Goal: Task Accomplishment & Management: Manage account settings

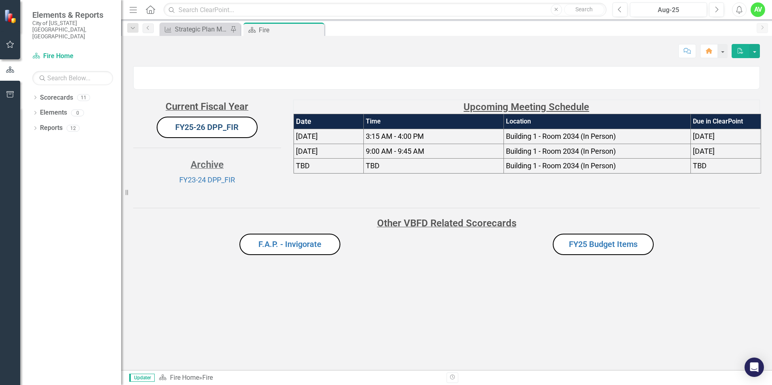
click at [205, 132] on link "FY25-26 DPP_FIR" at bounding box center [206, 127] width 63 height 10
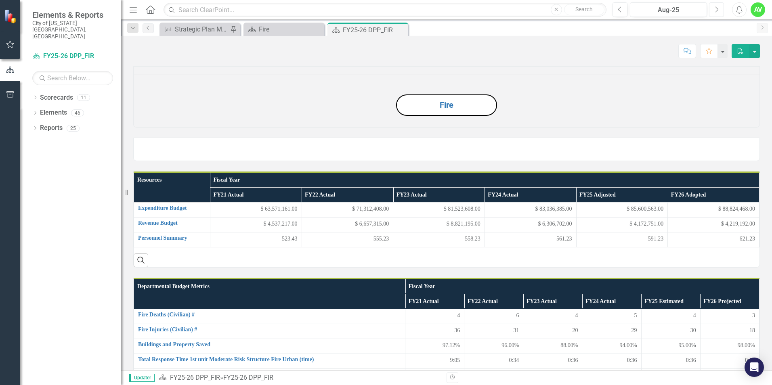
click at [716, 10] on icon "Next" at bounding box center [716, 9] width 4 height 7
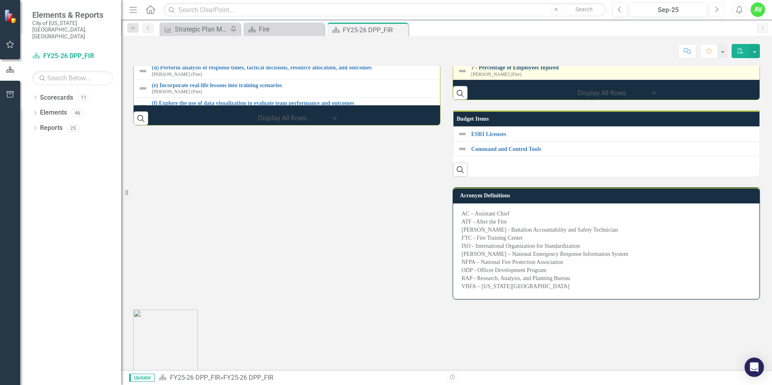
scroll to position [1211, 0]
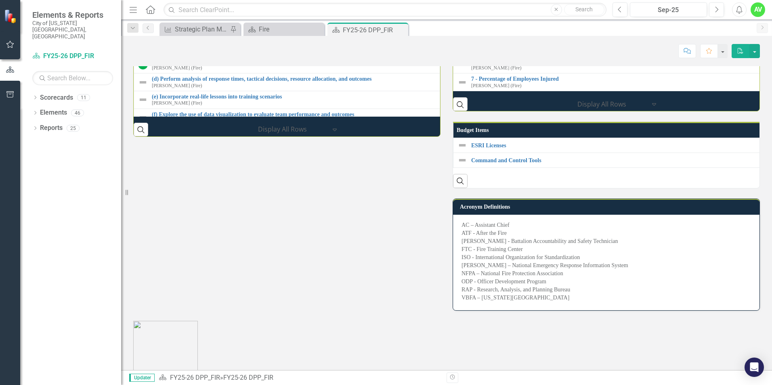
click at [565, 47] on link "7 - Percentage of Firefighters Delayed on Fitness Evaluation" at bounding box center [615, 44] width 289 height 6
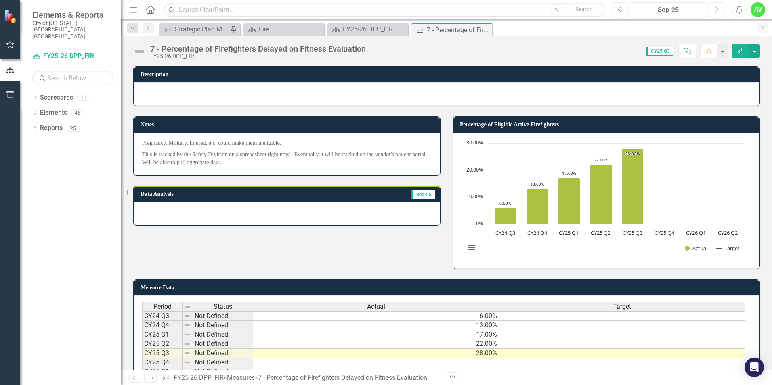
click at [0, 0] on icon "Close" at bounding box center [0, 0] width 0 height 0
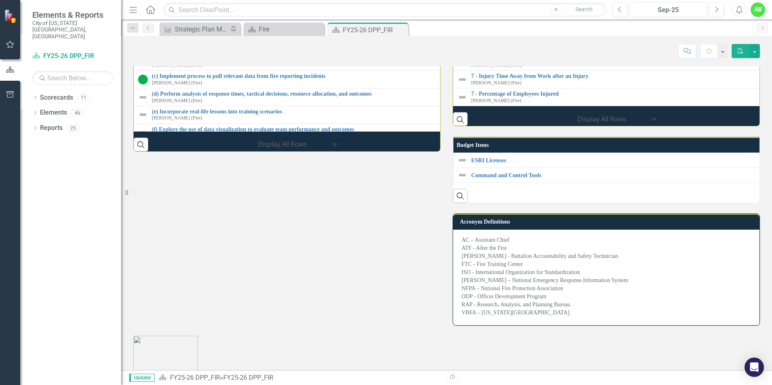
scroll to position [1251, 0]
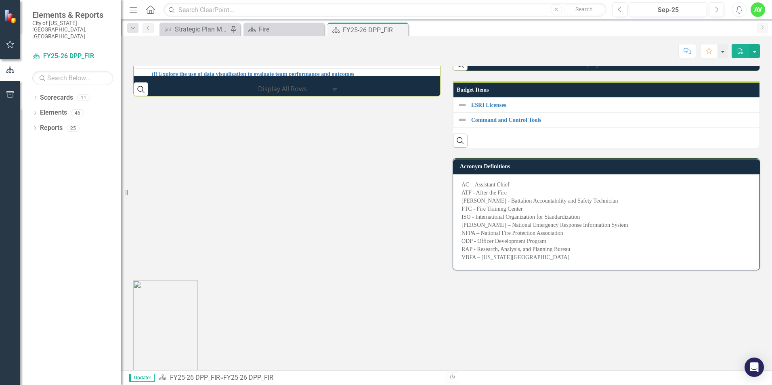
click at [500, 24] on link "7 - Injury Time Away from Work after an Injury" at bounding box center [770, 21] width 599 height 6
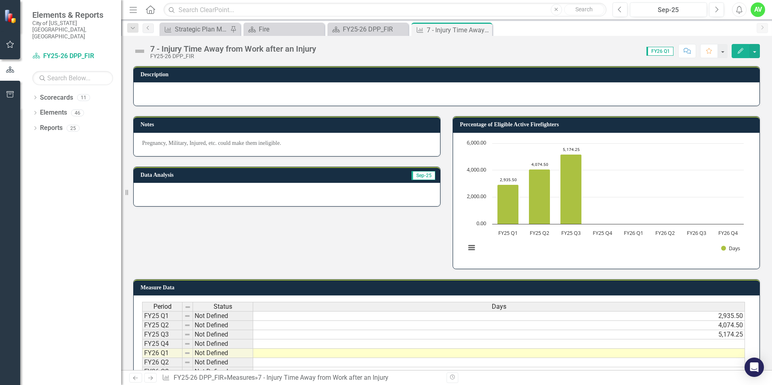
click at [735, 54] on button "Edit" at bounding box center [740, 51] width 18 height 14
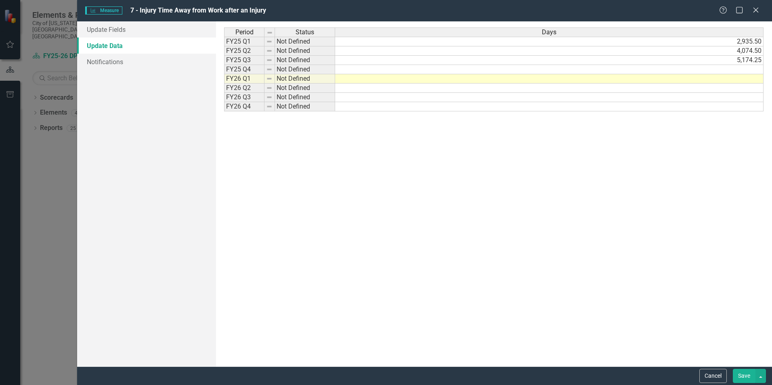
click at [129, 47] on link "Update Data" at bounding box center [146, 46] width 139 height 16
click at [747, 81] on td at bounding box center [549, 78] width 428 height 9
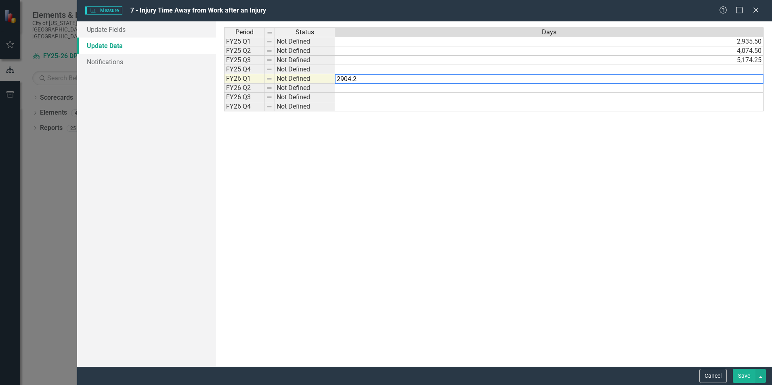
type textarea "2904.25"
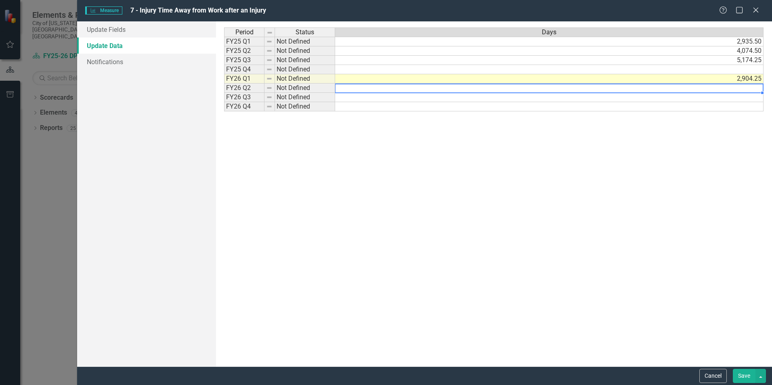
click at [744, 373] on button "Save" at bounding box center [743, 376] width 23 height 14
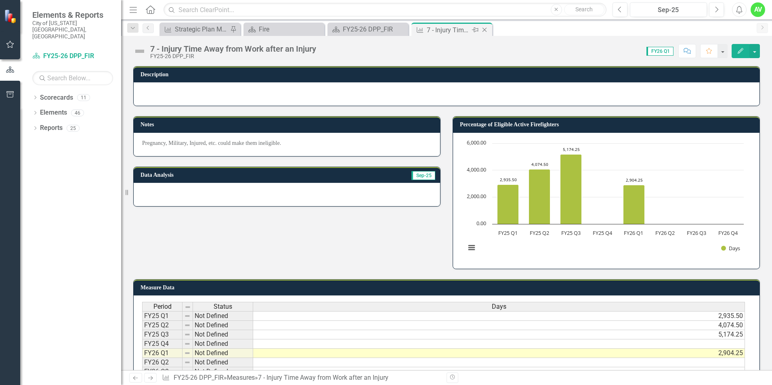
click at [484, 30] on icon at bounding box center [484, 30] width 4 height 4
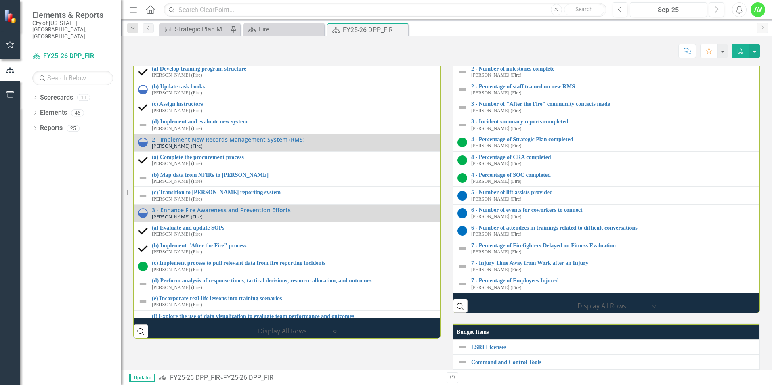
scroll to position [1372, 0]
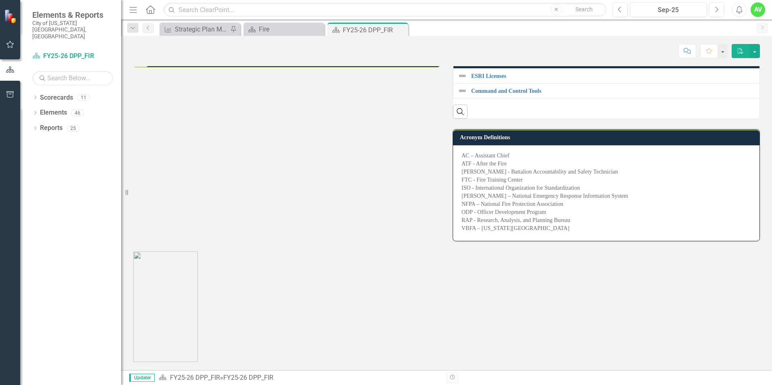
click at [513, 13] on link "7 - Percentage of Employees Injured" at bounding box center [774, 9] width 607 height 6
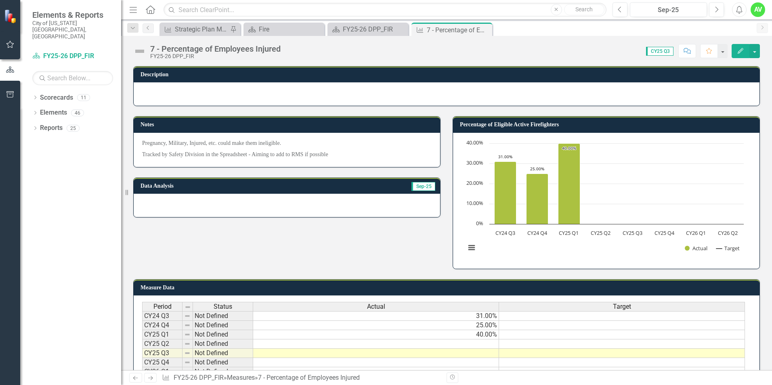
click at [743, 50] on icon "Edit" at bounding box center [740, 51] width 7 height 6
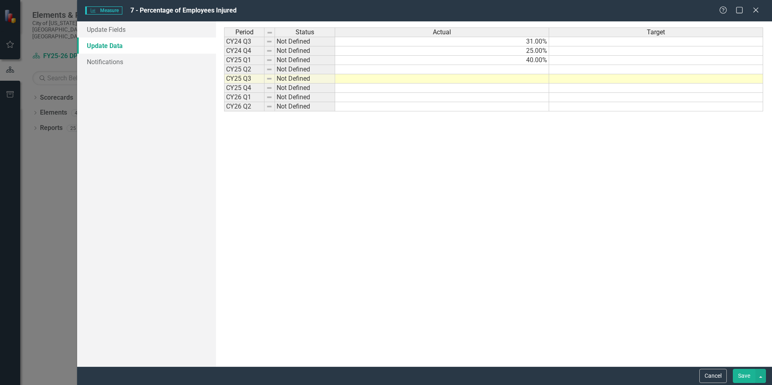
click at [119, 45] on link "Update Data" at bounding box center [146, 46] width 139 height 16
click at [536, 80] on td at bounding box center [442, 78] width 214 height 9
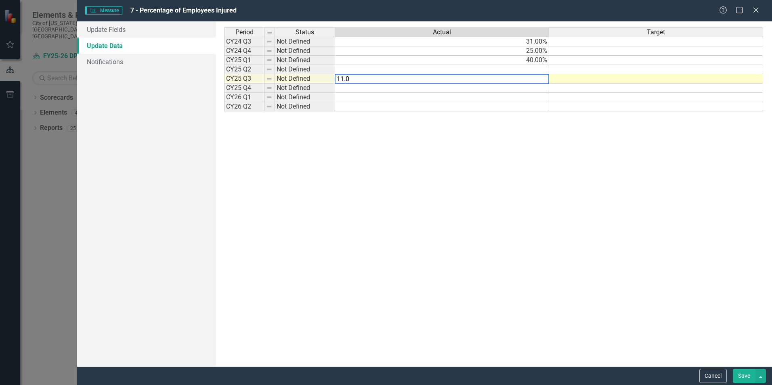
type textarea "11.03"
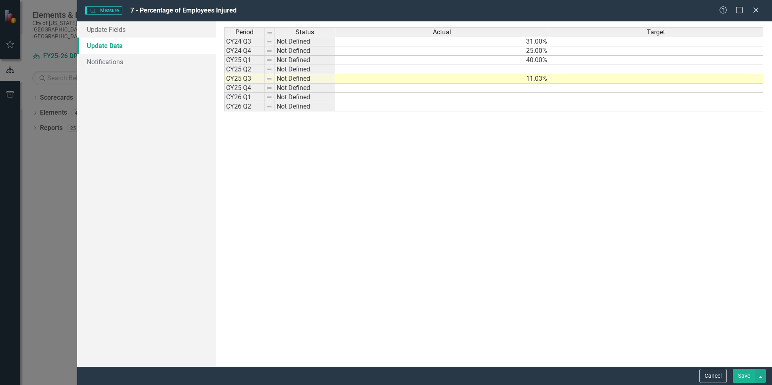
click at [737, 377] on button "Save" at bounding box center [743, 376] width 23 height 14
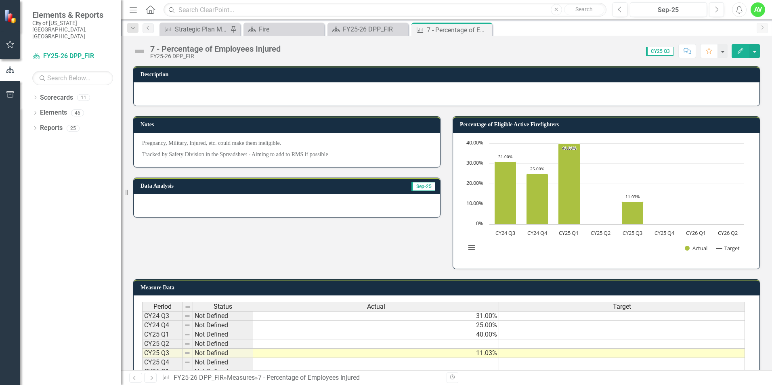
click at [742, 50] on icon "Edit" at bounding box center [740, 51] width 7 height 6
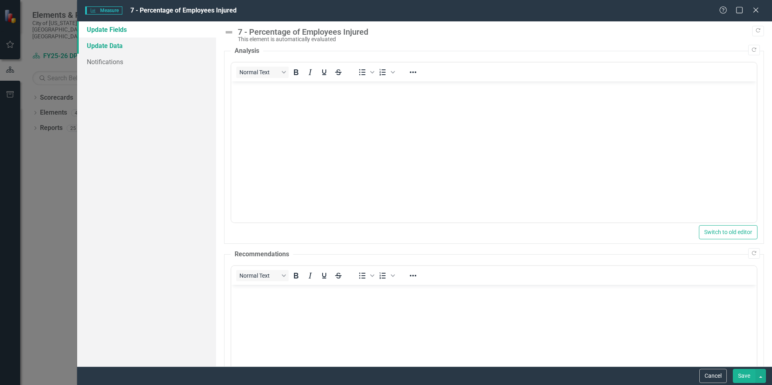
click at [104, 43] on link "Update Data" at bounding box center [146, 46] width 139 height 16
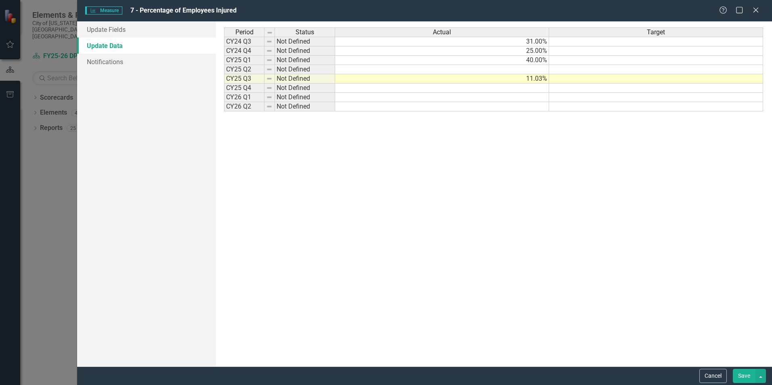
click at [506, 40] on td "31.00%" at bounding box center [442, 42] width 214 height 10
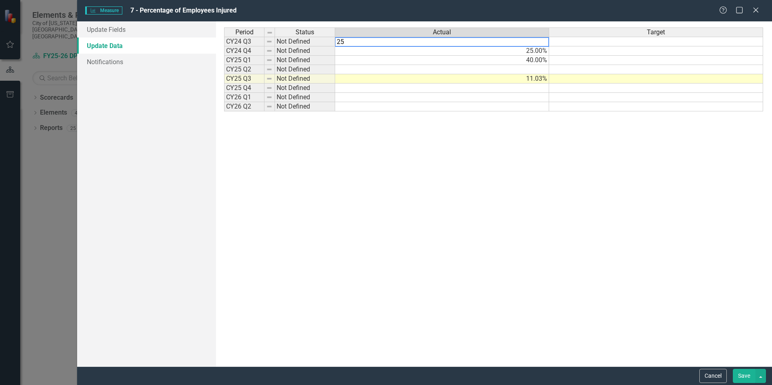
click at [519, 51] on td "25.00%" at bounding box center [442, 50] width 214 height 9
click at [516, 61] on td "40.00%" at bounding box center [442, 60] width 214 height 9
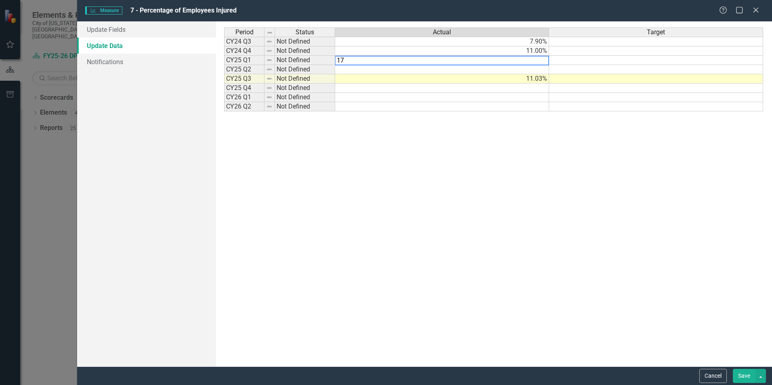
type textarea "17"
click at [524, 70] on td at bounding box center [442, 69] width 214 height 9
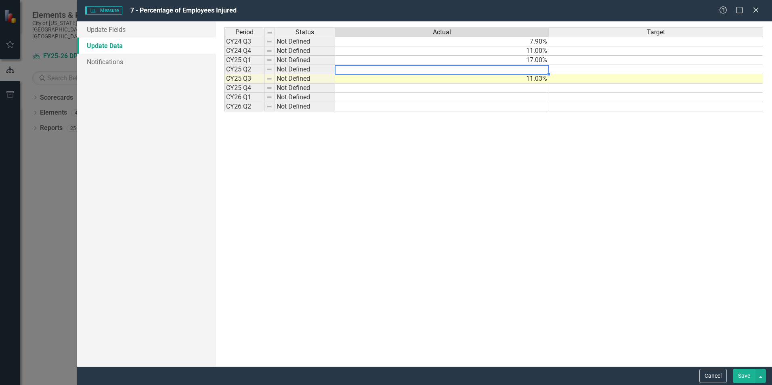
click at [524, 59] on td "17.00%" at bounding box center [442, 60] width 214 height 9
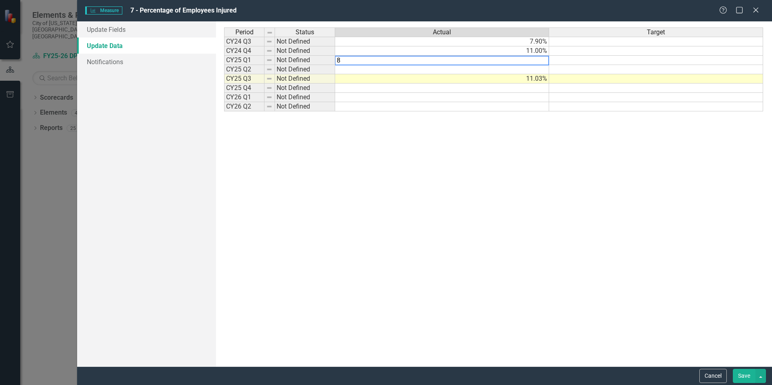
type textarea "8"
click at [521, 69] on td at bounding box center [442, 69] width 214 height 9
type textarea "5.68"
click at [549, 161] on div "Period Status Actual Target CY24 Q3 Not Defined 7.90% CY24 Q4 Not Defined 11.00…" at bounding box center [493, 193] width 539 height 333
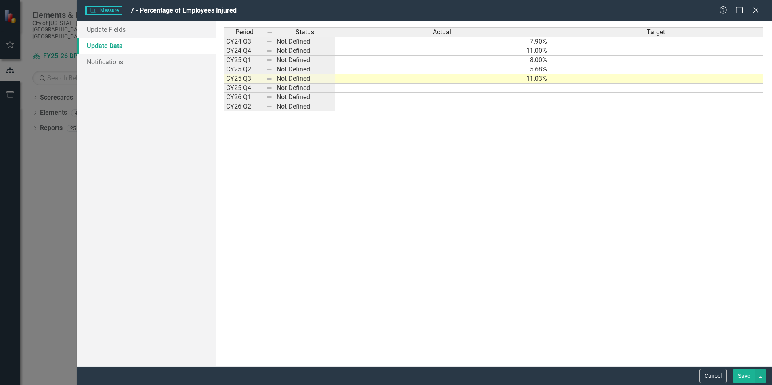
click at [740, 377] on button "Save" at bounding box center [743, 376] width 23 height 14
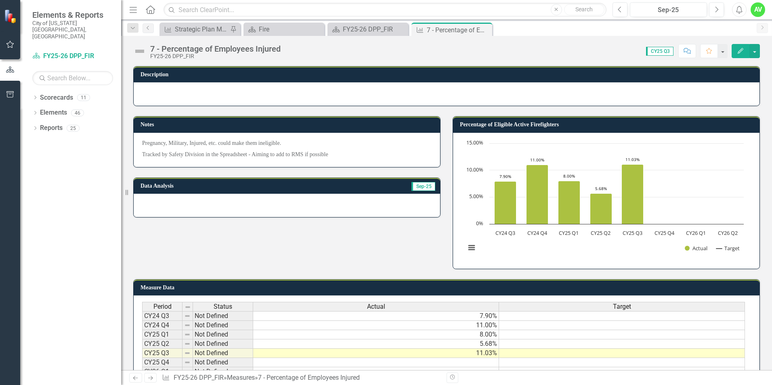
click at [738, 55] on button "Edit" at bounding box center [740, 51] width 18 height 14
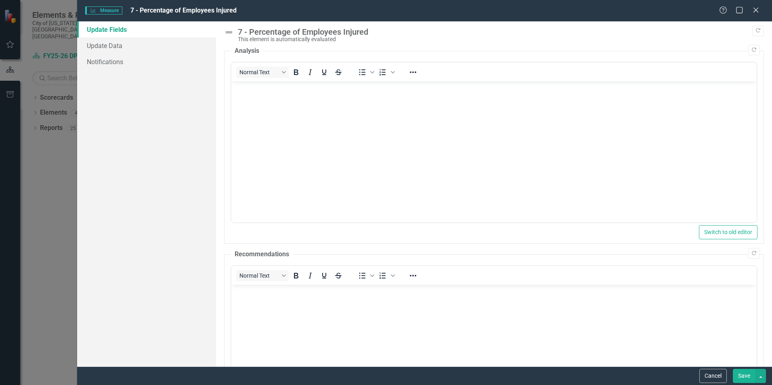
click at [745, 377] on button "Save" at bounding box center [743, 376] width 23 height 14
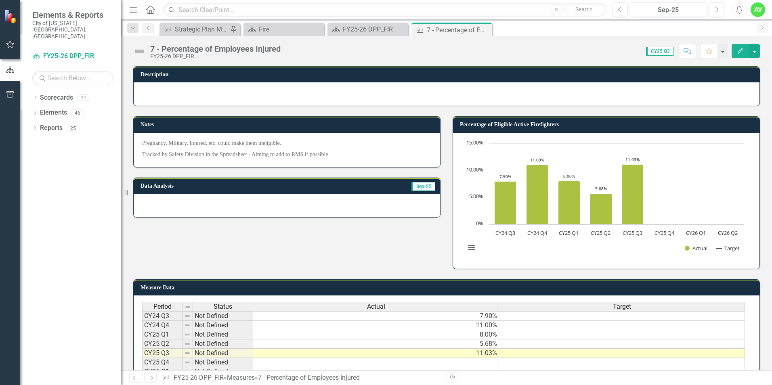
click at [0, 0] on icon "Close" at bounding box center [0, 0] width 0 height 0
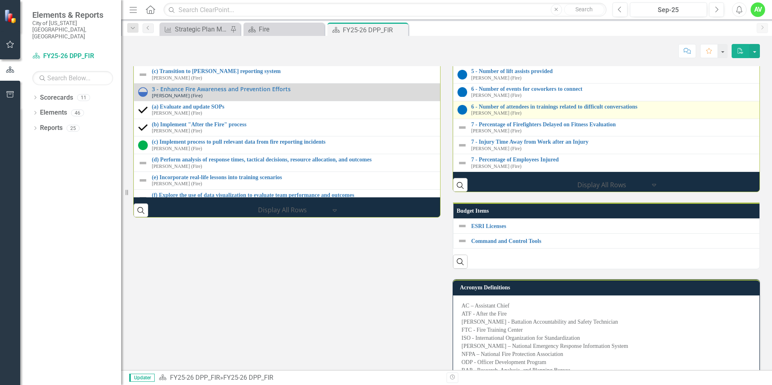
scroll to position [1248, 0]
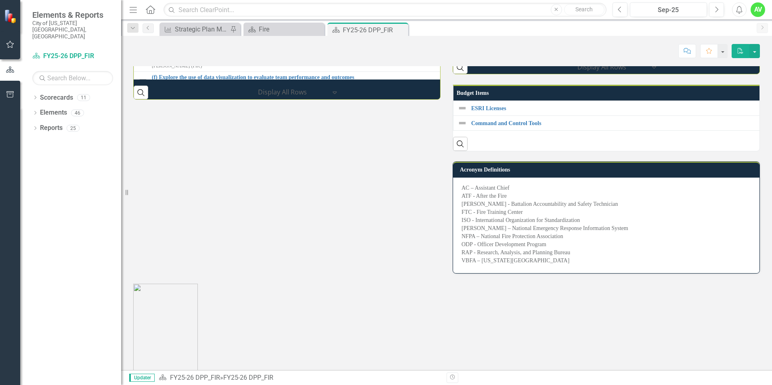
click at [512, 10] on link "7 - Percentage of Firefighters Delayed on Fitness Evaluation" at bounding box center [775, 7] width 609 height 6
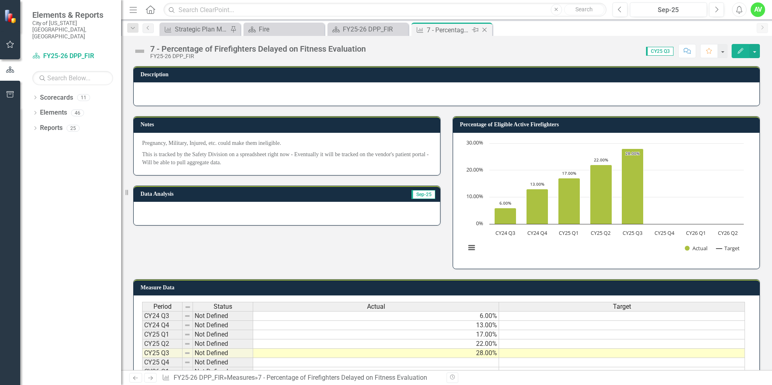
click at [484, 31] on icon "Close" at bounding box center [484, 30] width 8 height 6
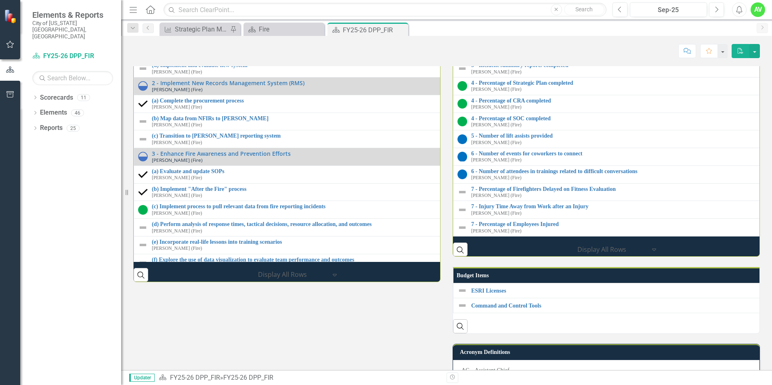
scroll to position [1211, 0]
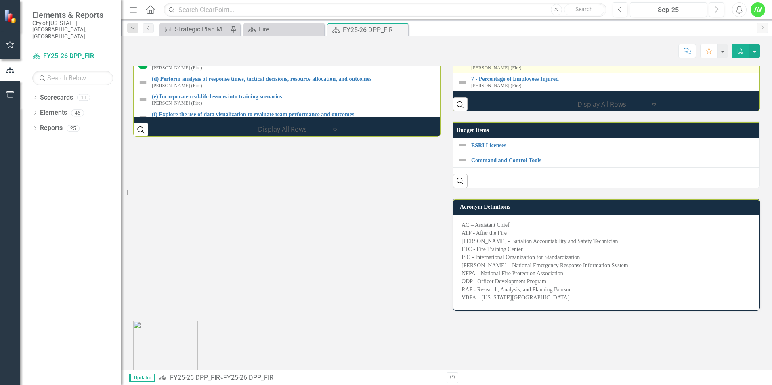
click at [491, 64] on link "7 - Injury Time Away from Work after an Injury" at bounding box center [770, 61] width 599 height 6
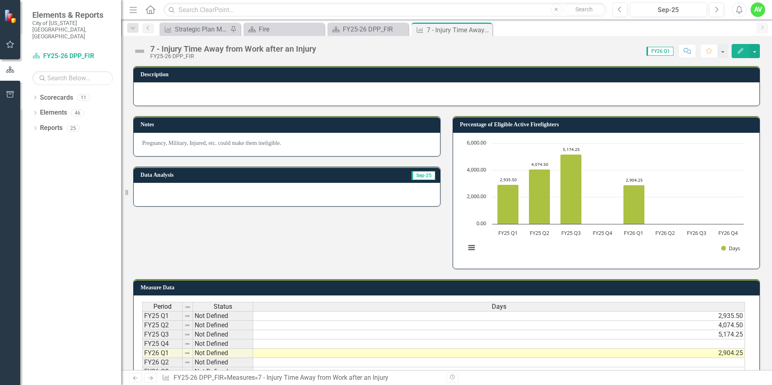
click at [739, 53] on icon "button" at bounding box center [740, 51] width 6 height 6
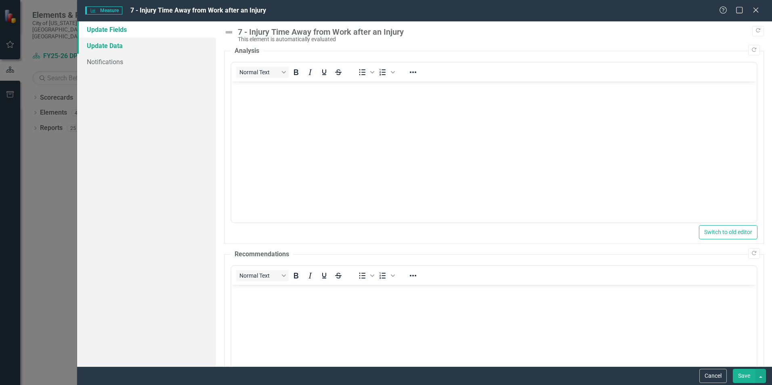
click at [111, 47] on link "Update Data" at bounding box center [146, 46] width 139 height 16
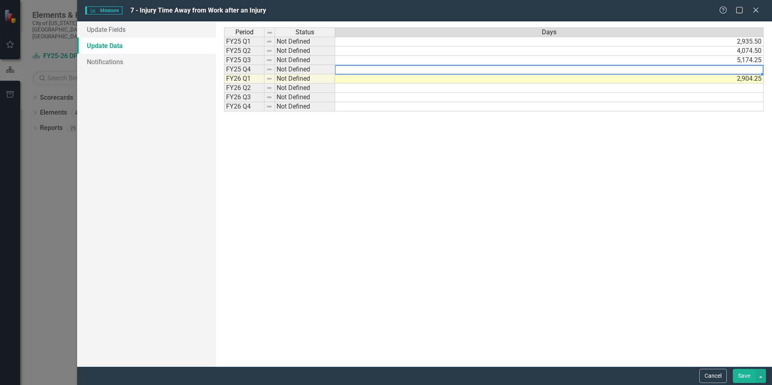
click at [749, 69] on td at bounding box center [549, 69] width 428 height 9
type textarea "3167.75"
click at [640, 276] on div "Period Status Days FY25 Q1 Not Defined 2,935.50 FY25 Q2 Not Defined 4,074.50 FY…" at bounding box center [493, 193] width 539 height 333
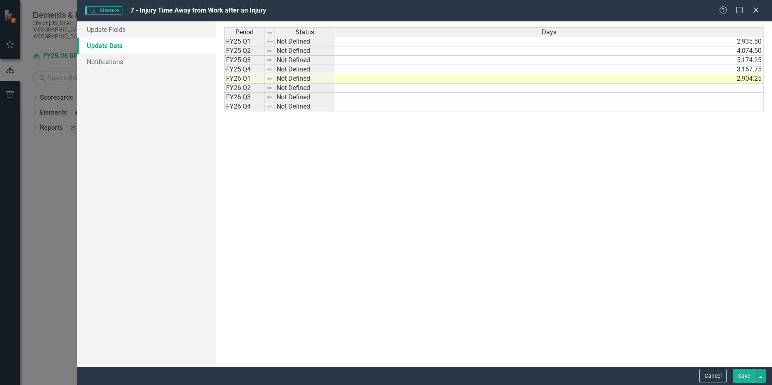
click at [740, 378] on button "Save" at bounding box center [743, 376] width 23 height 14
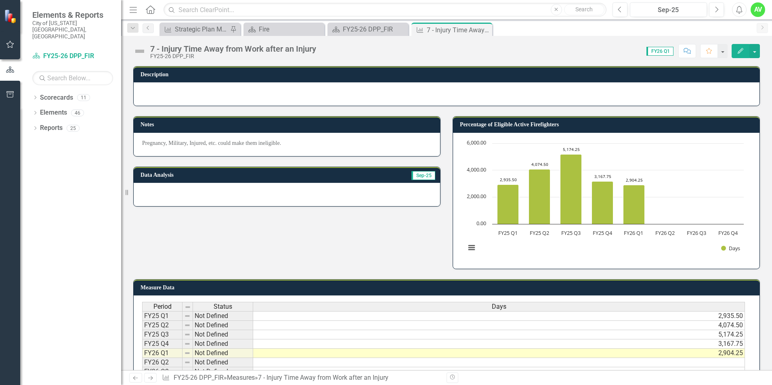
click at [0, 0] on icon "Close" at bounding box center [0, 0] width 0 height 0
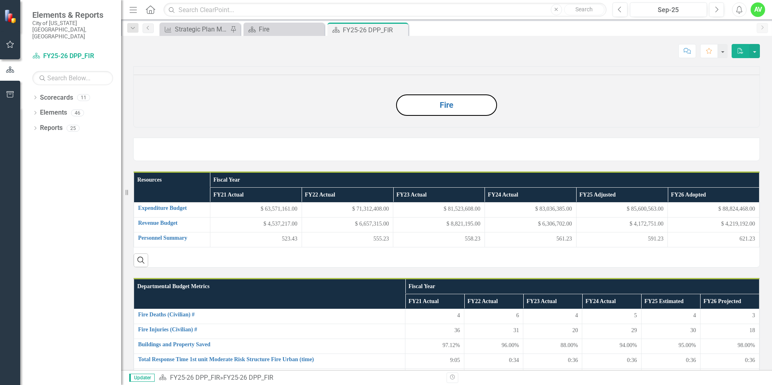
click at [0, 0] on icon "Close" at bounding box center [0, 0] width 0 height 0
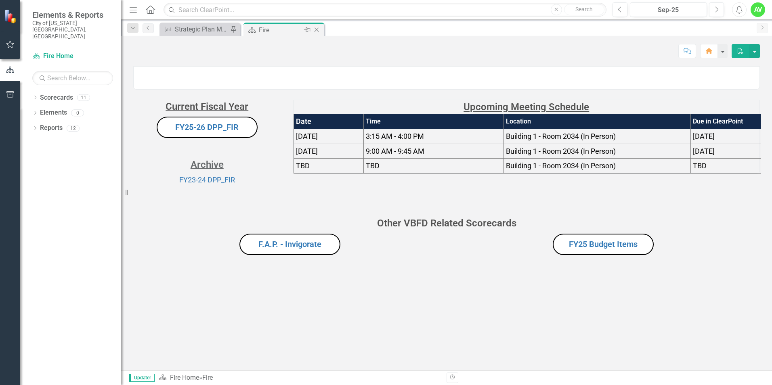
click at [320, 31] on icon "Close" at bounding box center [316, 30] width 8 height 6
